Goal: Task Accomplishment & Management: Manage account settings

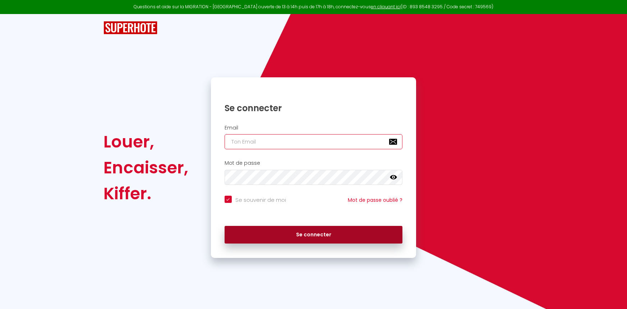
type input "[PERSON_NAME][EMAIL_ADDRESS][DOMAIN_NAME]"
click at [273, 235] on button "Se connecter" at bounding box center [314, 235] width 178 height 18
checkbox input "true"
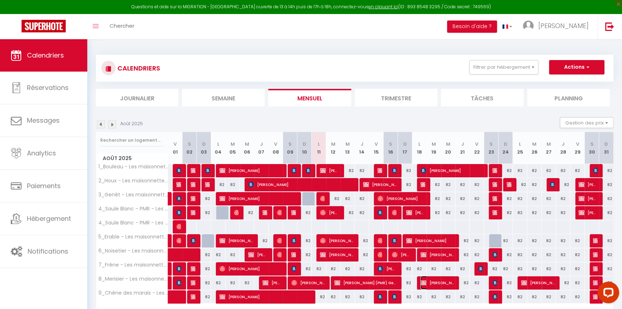
click at [435, 286] on span "[PERSON_NAME]" at bounding box center [437, 283] width 33 height 14
select select "OK"
select select "KO"
select select "0"
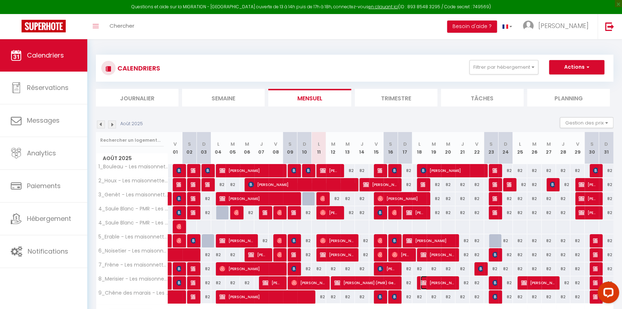
select select "1"
select select
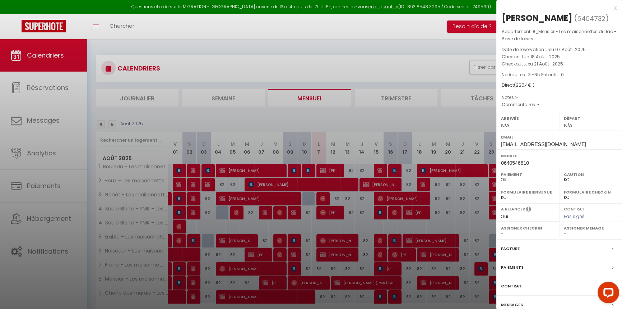
click at [511, 305] on label "Messages" at bounding box center [512, 305] width 22 height 8
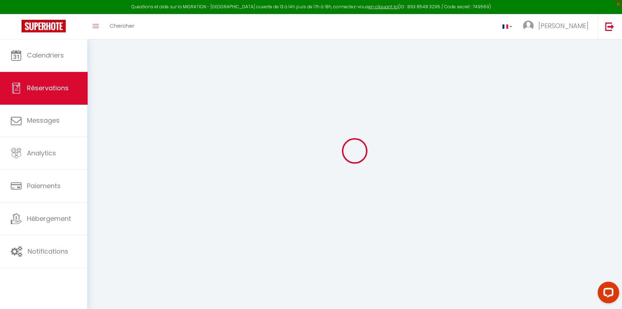
scroll to position [39, 0]
select select
checkbox input "false"
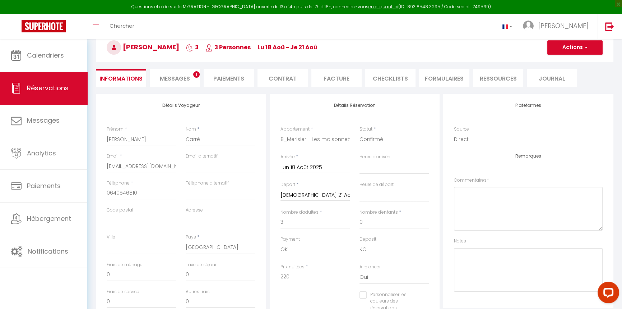
select select
checkbox input "false"
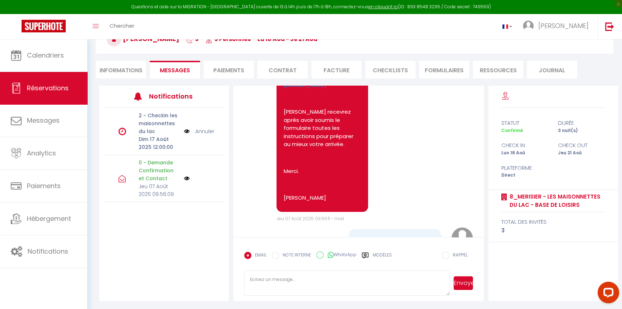
scroll to position [89, 0]
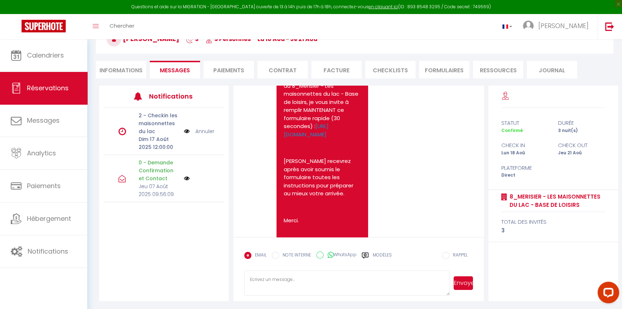
click at [108, 71] on li "Informations" at bounding box center [121, 70] width 50 height 18
select select
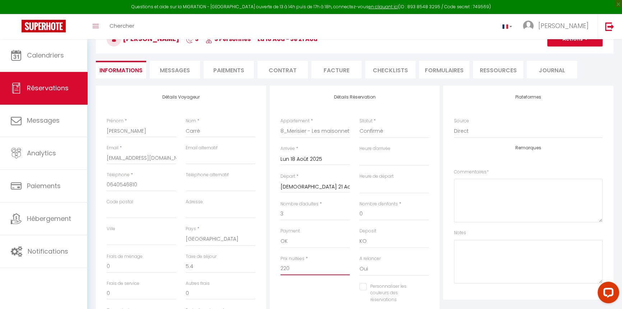
click at [308, 269] on input "220" at bounding box center [316, 268] width 70 height 13
type input "22"
select select
checkbox input "false"
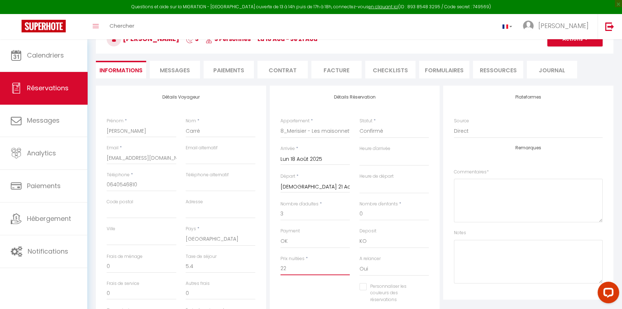
type input "2"
select select
checkbox input "false"
type input "21"
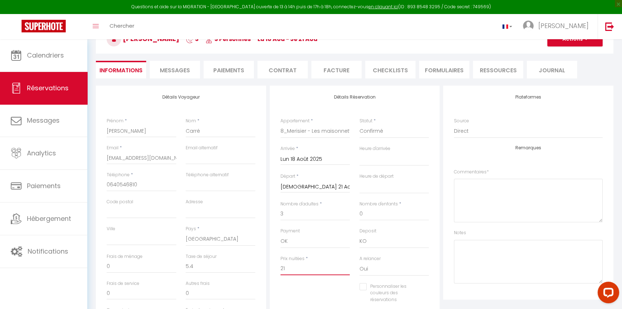
select select
checkbox input "false"
type input "215"
select select
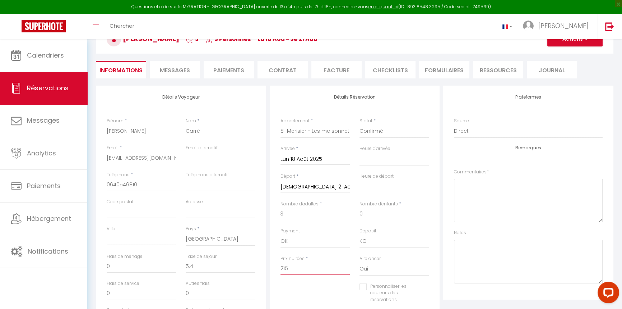
select select
checkbox input "false"
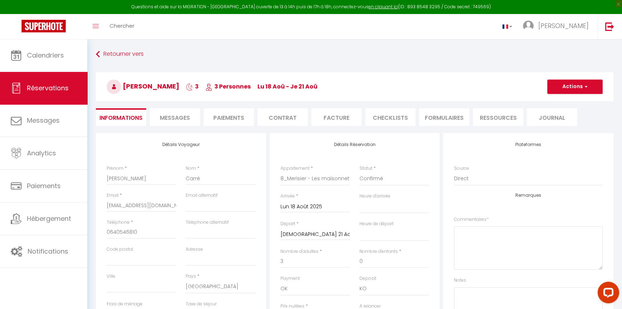
type input "215"
type input "0"
select select
checkbox input "false"
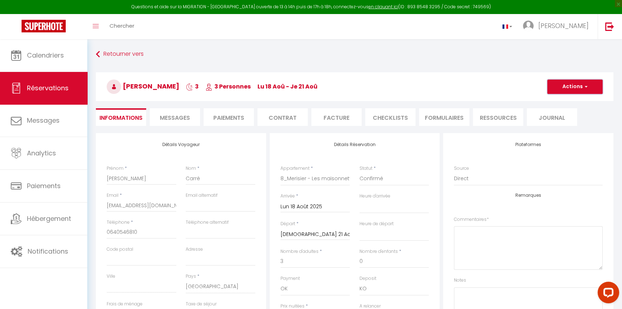
click at [577, 84] on button "Actions" at bounding box center [575, 86] width 55 height 14
click at [570, 101] on link "Enregistrer" at bounding box center [568, 102] width 57 height 9
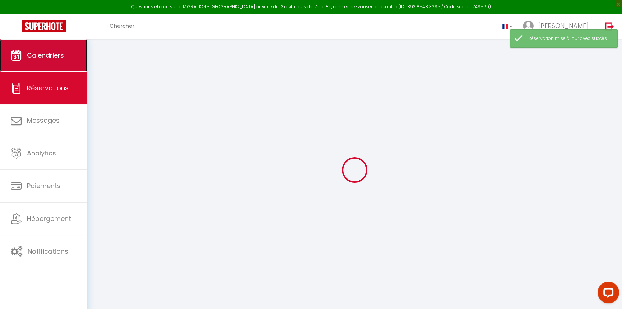
click at [62, 56] on span "Calendriers" at bounding box center [45, 55] width 37 height 9
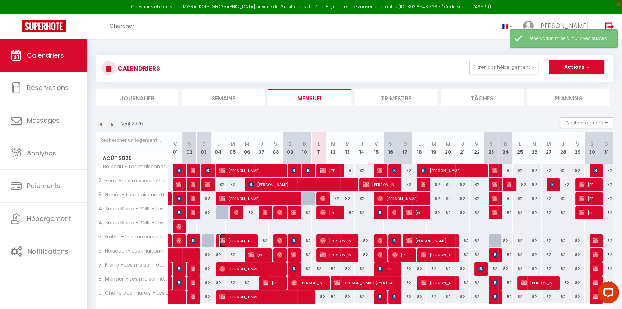
click at [239, 239] on span "[PERSON_NAME]" at bounding box center [236, 241] width 33 height 14
select select "OK"
select select "KO"
select select "0"
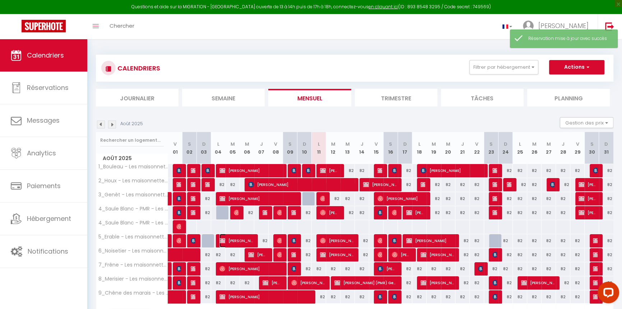
select select "1"
select select
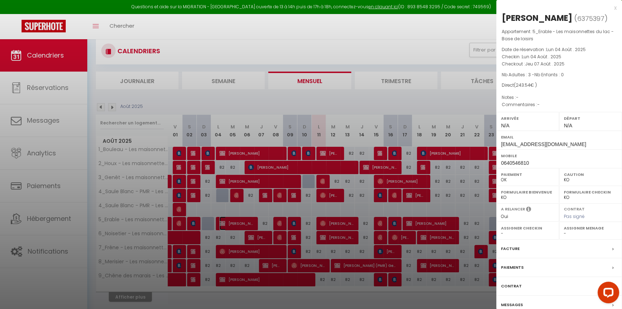
scroll to position [42, 0]
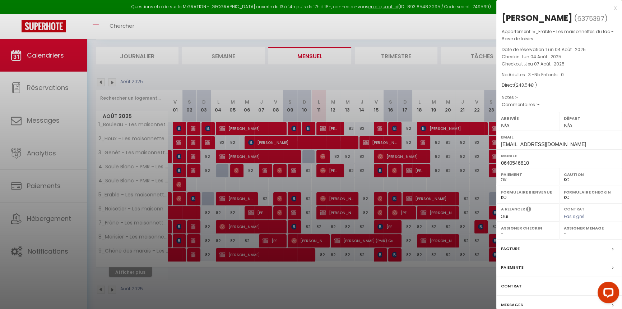
drag, startPoint x: 138, startPoint y: 269, endPoint x: 145, endPoint y: 267, distance: 7.3
click at [138, 269] on div at bounding box center [311, 154] width 622 height 309
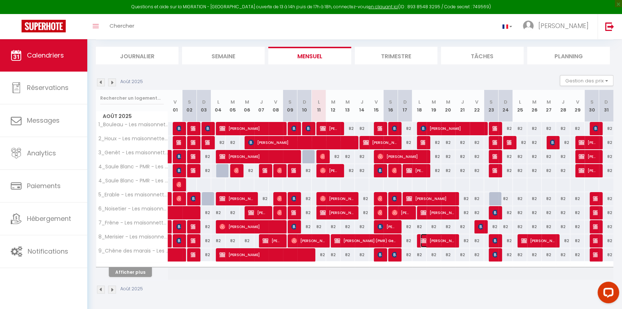
click at [438, 239] on span "[PERSON_NAME]" at bounding box center [437, 241] width 33 height 14
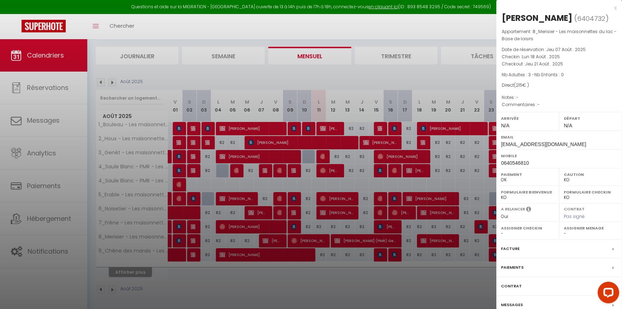
click at [512, 287] on label "Contrat" at bounding box center [511, 286] width 21 height 8
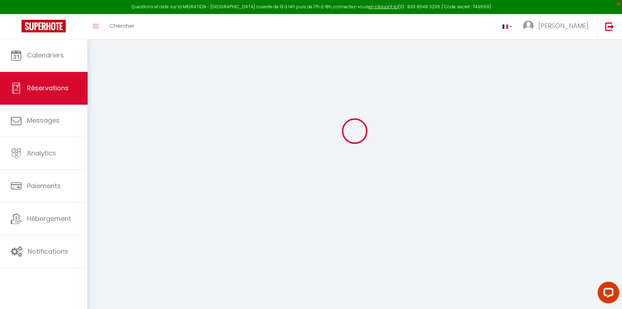
scroll to position [39, 0]
type input "[PERSON_NAME]"
type input "Carré"
type input "[EMAIL_ADDRESS][DOMAIN_NAME]"
type input "0640546810"
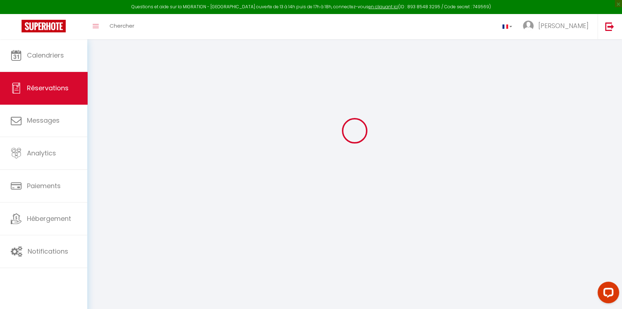
select select "FR"
select select "27611"
select select "1"
type input "Lun 18 Août 2025"
select select
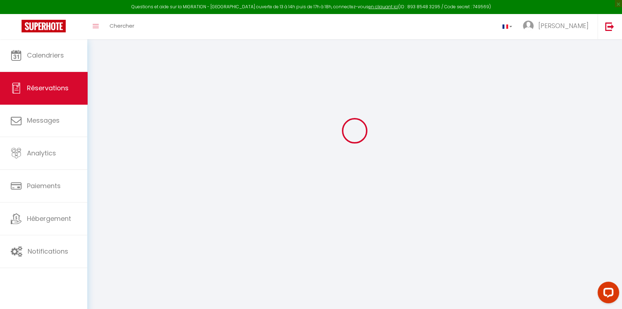
type input "[DEMOGRAPHIC_DATA] 21 Août 2025"
select select
type input "3"
select select "12"
select select
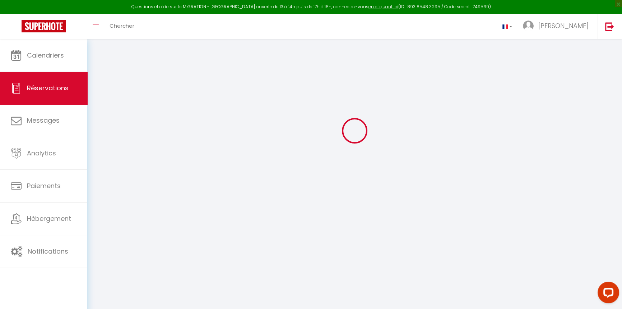
type input "0"
select select
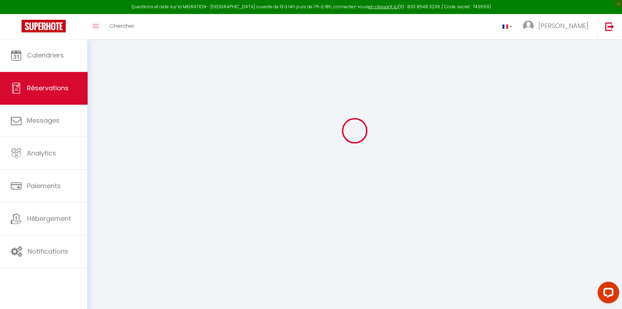
select select "14"
select select
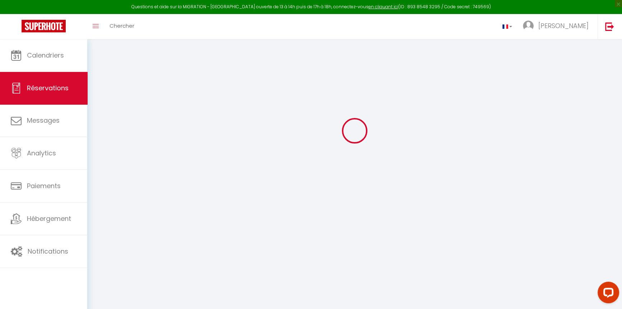
checkbox input "false"
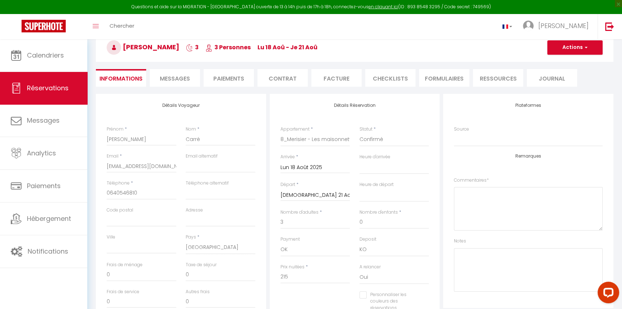
select select
checkbox input "false"
select select
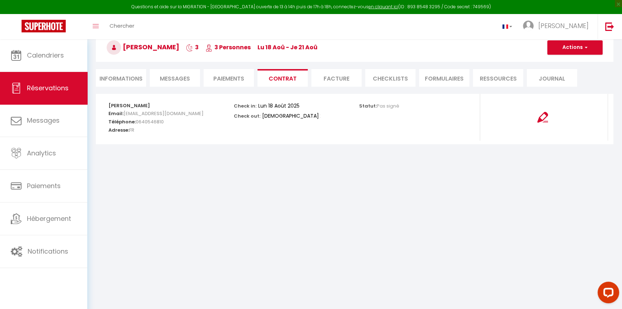
select select
click at [131, 87] on div "Retourner vers [PERSON_NAME] 3 3 Personnes lu 18 Aoû - je 21 [PERSON_NAME] Acti…" at bounding box center [354, 51] width 527 height 85
click at [131, 81] on li "Informations" at bounding box center [121, 78] width 50 height 18
select select
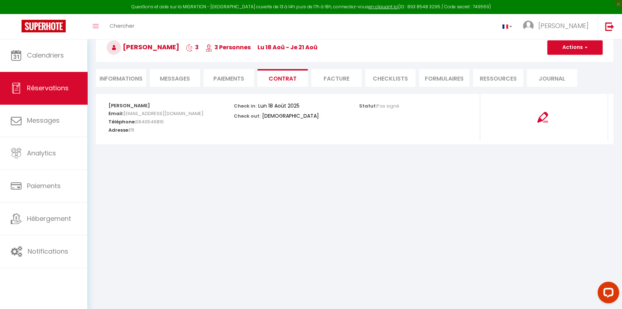
select select
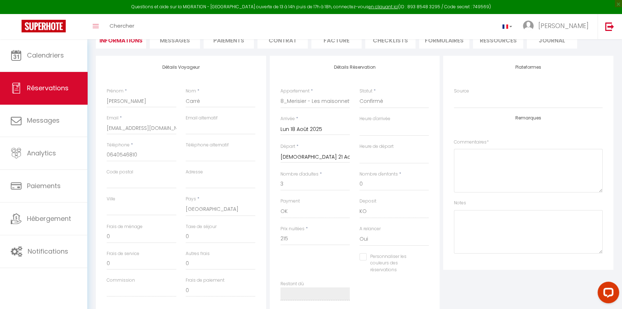
scroll to position [137, 0]
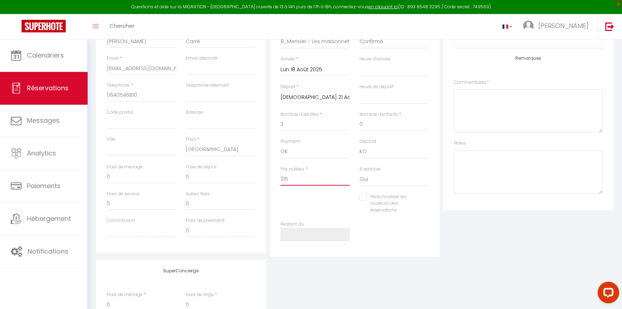
drag, startPoint x: 307, startPoint y: 176, endPoint x: 254, endPoint y: 177, distance: 52.8
click at [254, 177] on div "Détails Voyageur Prénom * [PERSON_NAME] * Carré Email * [EMAIL_ADDRESS][DOMAIN_…" at bounding box center [354, 126] width 521 height 260
type input "2"
select select
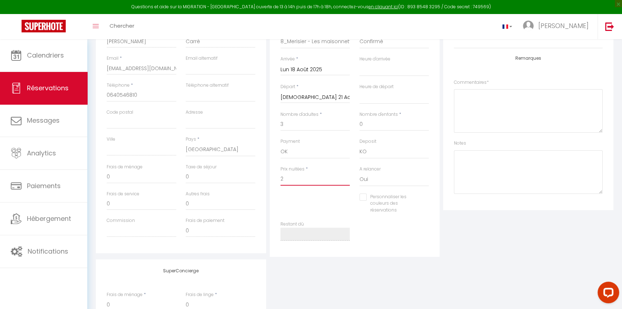
checkbox input "false"
type input "20"
select select
checkbox input "false"
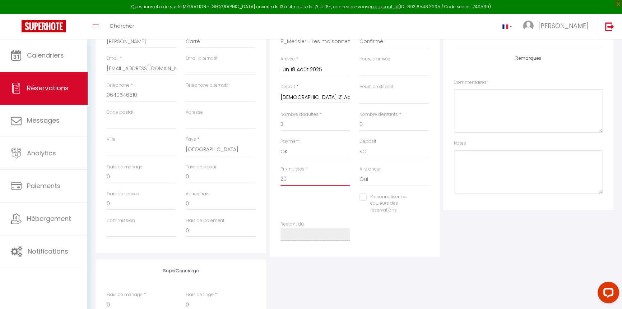
type input "200"
select select
checkbox input "false"
type input "200"
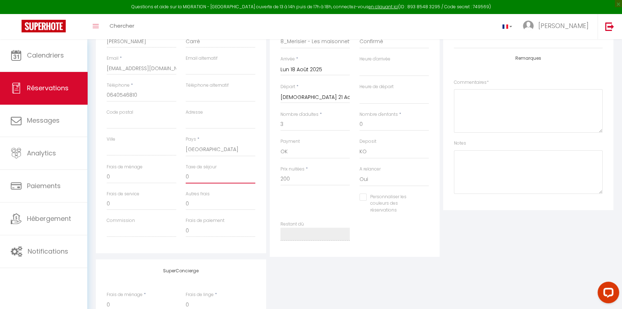
drag, startPoint x: 198, startPoint y: 178, endPoint x: 177, endPoint y: 181, distance: 21.1
click at [177, 181] on div "Frais de ménage 0 Taxe de séjour 0" at bounding box center [181, 176] width 158 height 27
type input "5"
select select
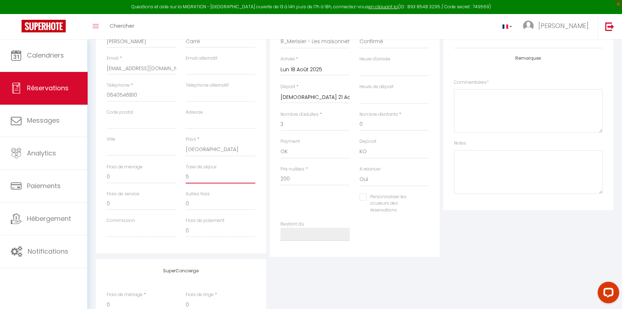
checkbox input "false"
type input "5."
select select
checkbox input "false"
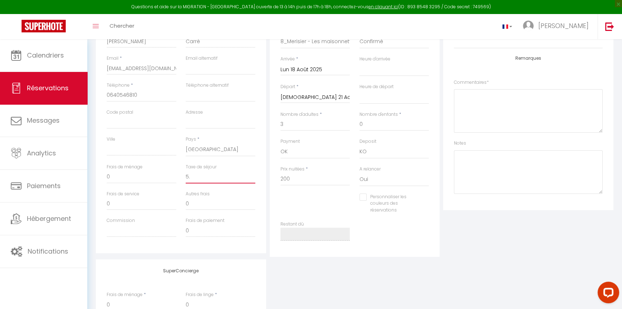
type input "5.4"
select select
checkbox input "false"
type input "5."
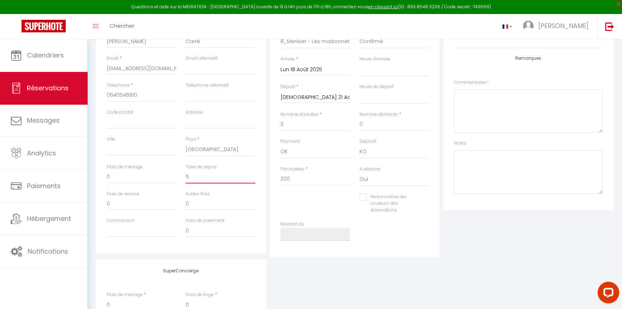
select select
checkbox input "false"
type input "5"
select select
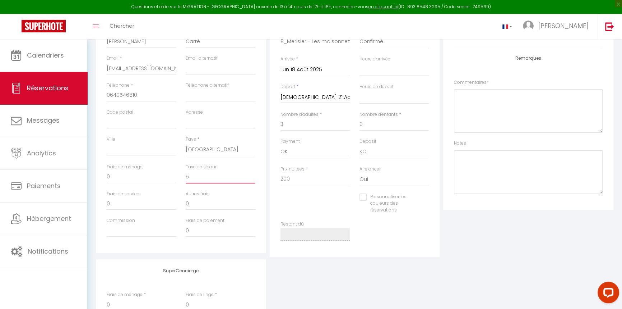
select select
checkbox input "false"
select select
checkbox input "false"
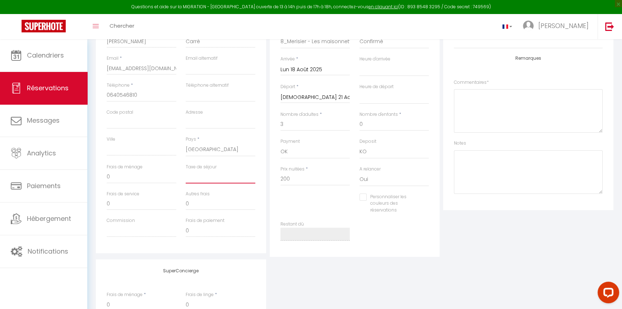
type input "3"
select select
checkbox input "false"
type input "3."
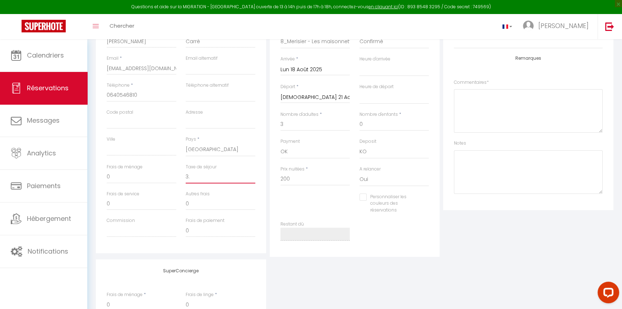
select select
checkbox input "false"
type input "3.5"
select select
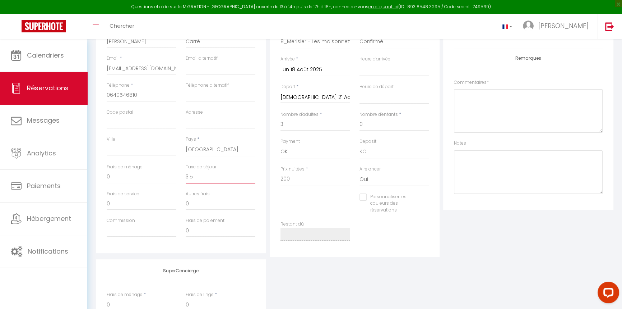
select select
checkbox input "false"
type input "3.54"
select select
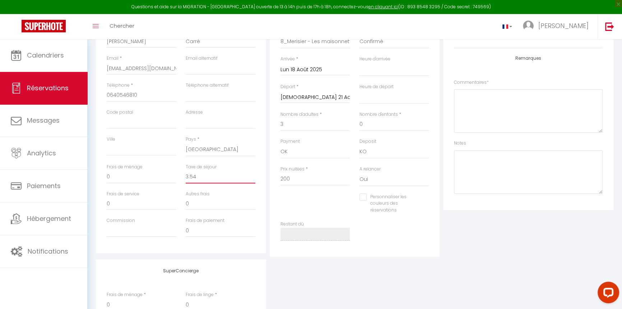
checkbox input "false"
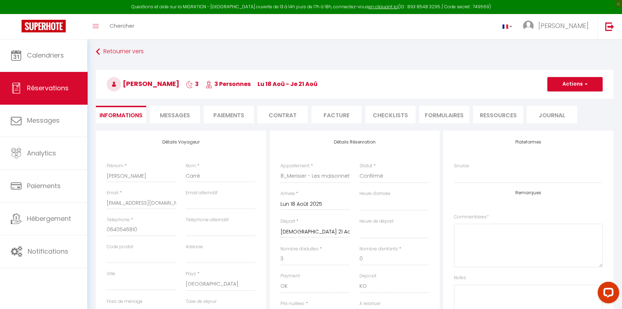
scroll to position [0, 0]
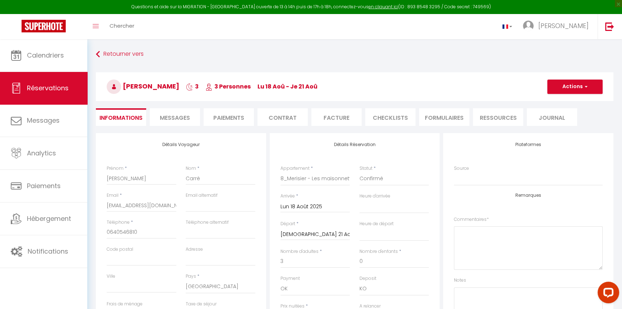
type input "3.54"
click at [570, 90] on button "Actions" at bounding box center [575, 86] width 55 height 14
click at [564, 100] on link "Enregistrer" at bounding box center [568, 102] width 57 height 9
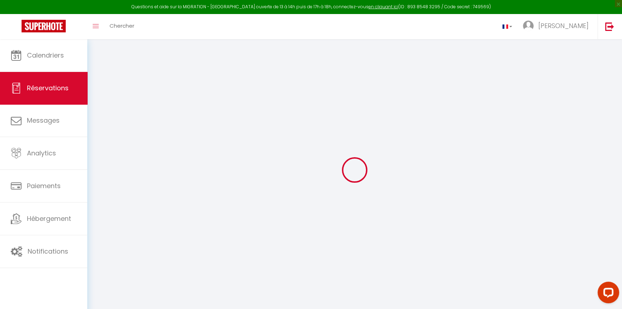
select select "not_cancelled"
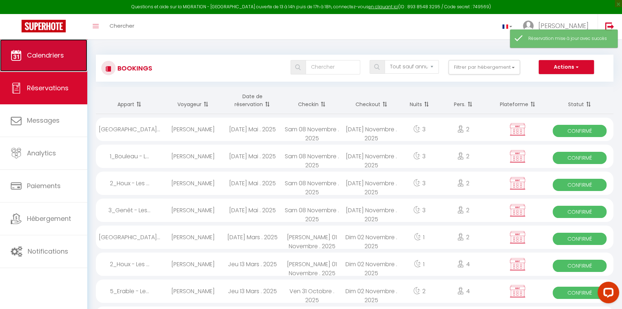
click at [43, 56] on span "Calendriers" at bounding box center [45, 55] width 37 height 9
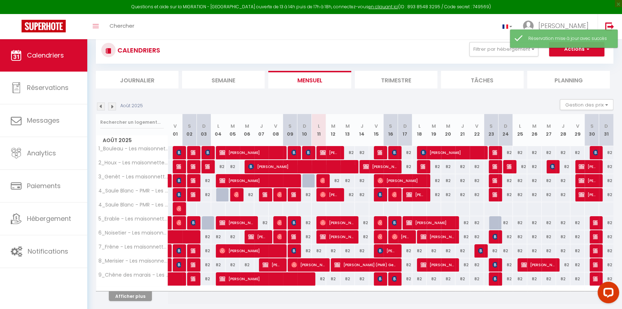
scroll to position [42, 0]
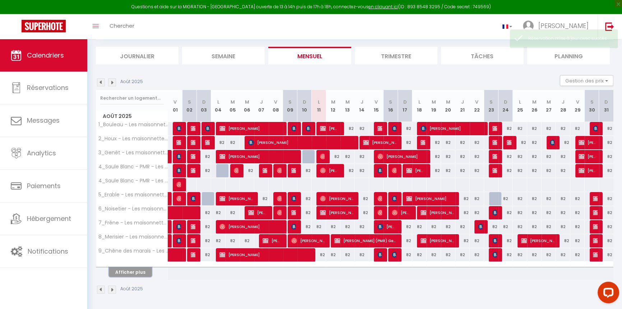
click at [131, 269] on button "Afficher plus" at bounding box center [130, 272] width 43 height 10
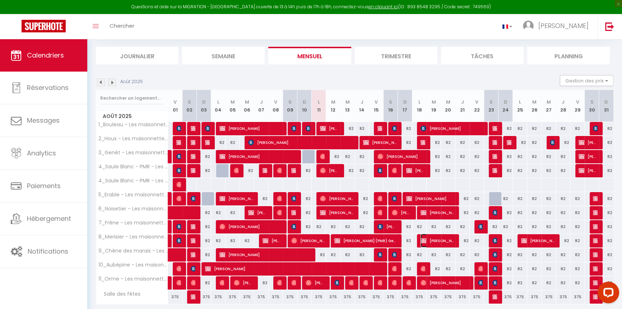
click at [441, 239] on span "[PERSON_NAME]" at bounding box center [437, 241] width 33 height 14
select select "OK"
select select "KO"
select select "0"
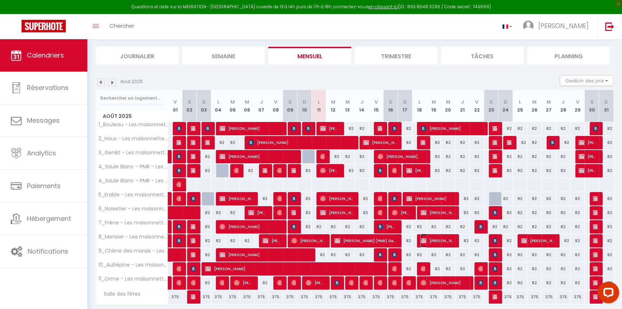
select select "1"
select select
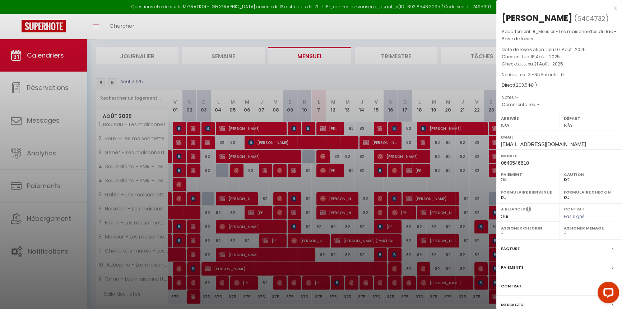
click at [430, 245] on div at bounding box center [311, 154] width 622 height 309
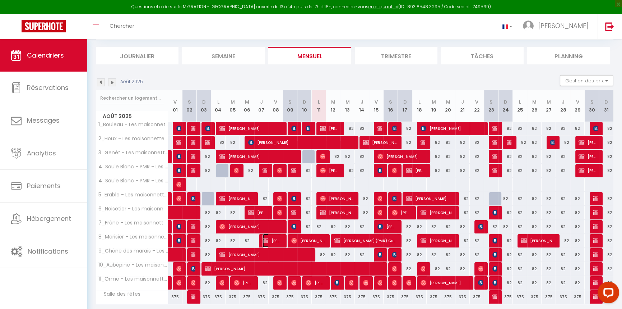
click at [277, 241] on span "[PERSON_NAME]" at bounding box center [272, 241] width 19 height 14
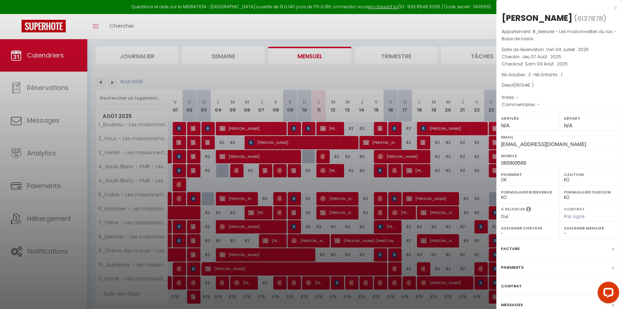
click at [267, 205] on div at bounding box center [311, 154] width 622 height 309
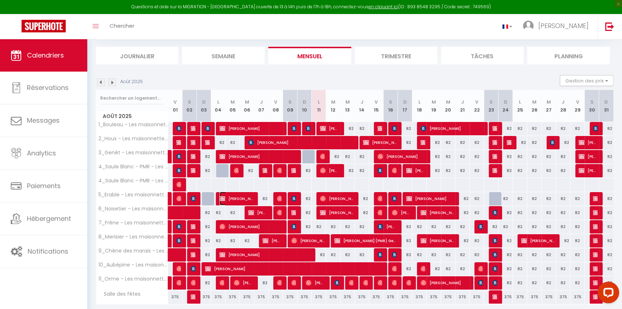
click at [244, 198] on span "[PERSON_NAME]" at bounding box center [236, 198] width 33 height 14
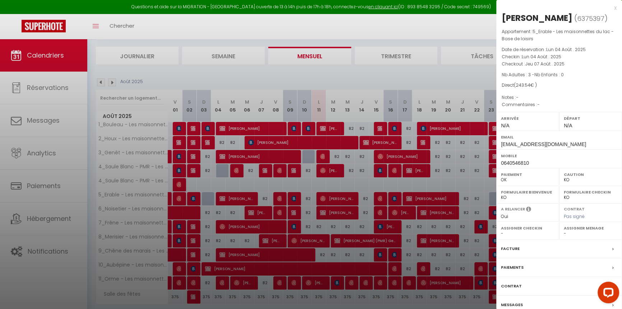
click at [472, 276] on div at bounding box center [311, 154] width 622 height 309
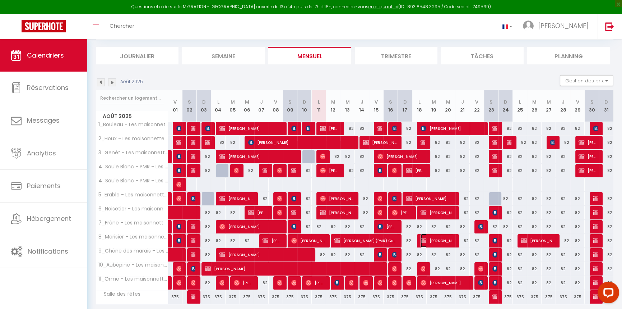
click at [439, 238] on span "[PERSON_NAME]" at bounding box center [437, 241] width 33 height 14
